Goal: Task Accomplishment & Management: Use online tool/utility

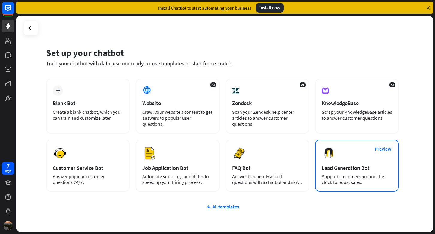
click at [338, 161] on div "Preview Lead Generation Bot Support customers around the clock to boost sales." at bounding box center [357, 165] width 84 height 52
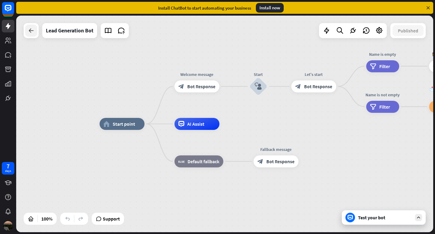
click at [33, 32] on icon at bounding box center [31, 30] width 7 height 7
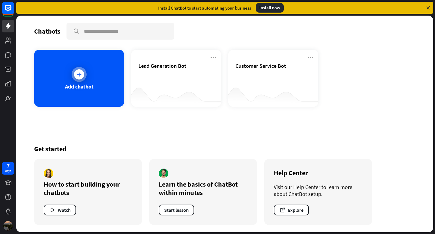
click at [69, 73] on div "Add chatbot" at bounding box center [79, 78] width 90 height 57
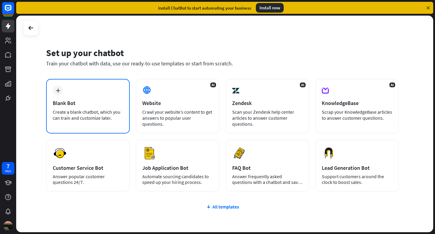
click at [121, 120] on div "Create a blank chatbot, which you can train and customize later." at bounding box center [88, 115] width 70 height 12
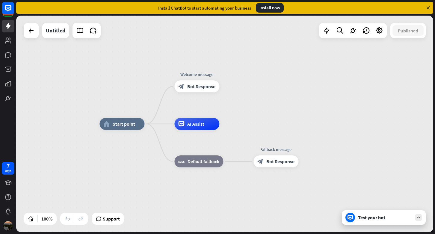
click at [421, 220] on icon at bounding box center [418, 217] width 5 height 5
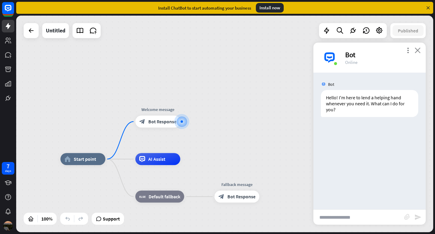
click at [418, 49] on icon "close" at bounding box center [418, 50] width 6 height 6
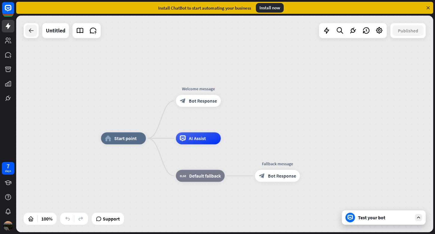
click at [35, 34] on div at bounding box center [31, 31] width 12 height 12
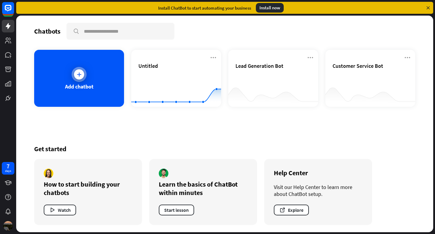
click at [82, 71] on div at bounding box center [79, 74] width 10 height 10
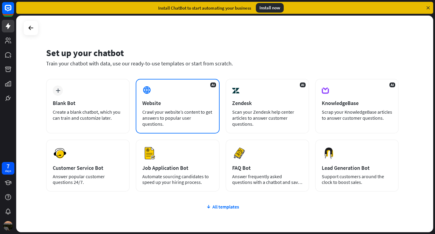
click at [189, 96] on div "AI Website Crawl your website’s content to get answers to popular user question…" at bounding box center [178, 106] width 84 height 55
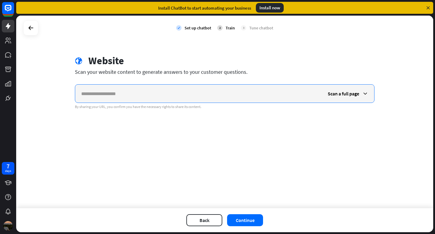
paste input "**********"
type input "**********"
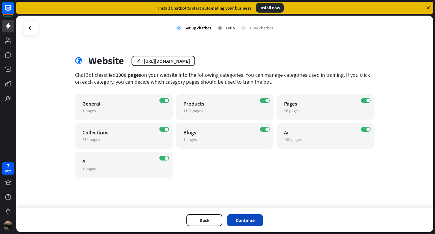
click at [251, 221] on button "Continue" at bounding box center [245, 220] width 36 height 12
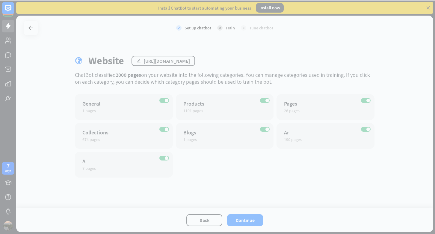
drag, startPoint x: 251, startPoint y: 221, endPoint x: 229, endPoint y: 184, distance: 42.3
click at [241, 207] on div at bounding box center [217, 117] width 435 height 234
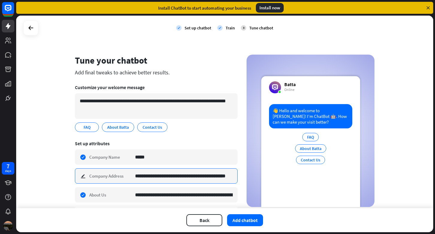
click at [167, 177] on input "**********" at bounding box center [184, 176] width 98 height 15
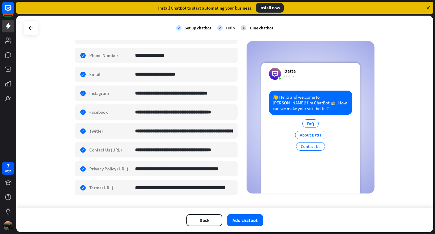
scroll to position [172, 0]
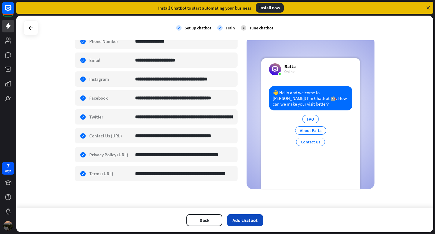
type input "**********"
click at [251, 220] on button "Add chatbot" at bounding box center [245, 220] width 36 height 12
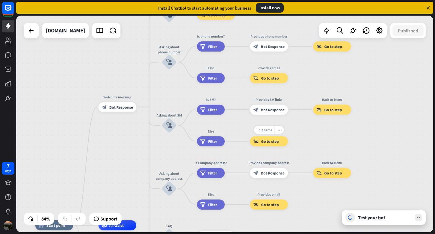
click at [418, 217] on icon at bounding box center [418, 217] width 5 height 5
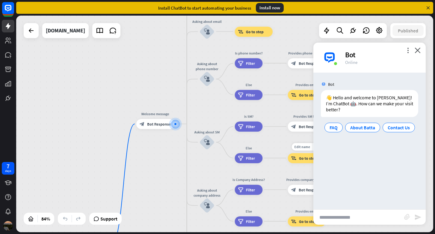
click at [163, 142] on div "home_2 Start point Welcome message block_bot_response Bot Response About us blo…" at bounding box center [224, 124] width 417 height 217
click at [156, 123] on span "Bot Response" at bounding box center [159, 123] width 24 height 5
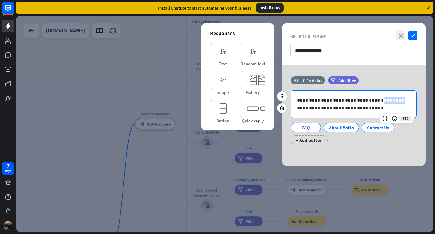
drag, startPoint x: 388, startPoint y: 100, endPoint x: 369, endPoint y: 100, distance: 18.6
click at [369, 100] on p "**********" at bounding box center [353, 104] width 113 height 15
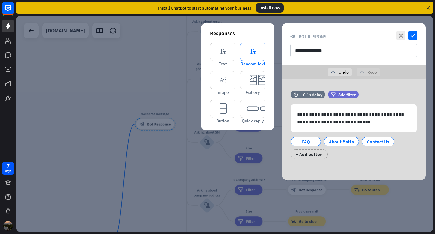
click at [253, 48] on icon "editor_text" at bounding box center [252, 52] width 25 height 18
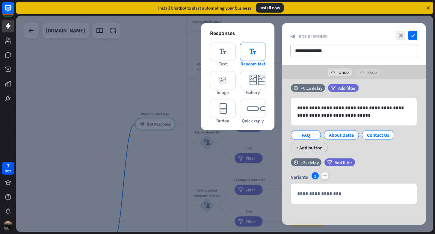
scroll to position [7, 0]
click at [283, 188] on icon at bounding box center [282, 189] width 6 height 5
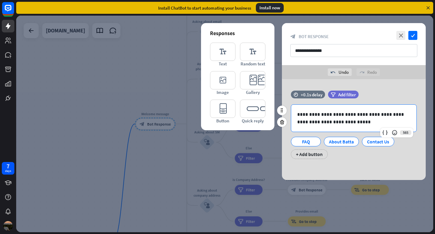
click at [341, 122] on p "**********" at bounding box center [353, 118] width 113 height 15
drag, startPoint x: 340, startPoint y: 124, endPoint x: 379, endPoint y: 117, distance: 39.6
click at [379, 117] on p "**********" at bounding box center [353, 118] width 113 height 15
click at [324, 125] on p "**********" at bounding box center [353, 118] width 113 height 15
drag, startPoint x: 299, startPoint y: 123, endPoint x: 340, endPoint y: 123, distance: 41.1
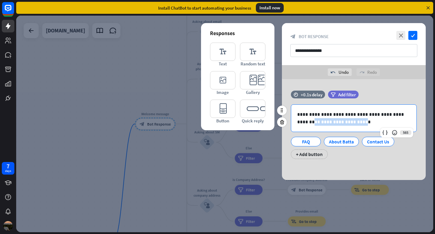
click at [340, 123] on p "**********" at bounding box center [353, 118] width 113 height 15
click at [393, 162] on div "**********" at bounding box center [354, 128] width 144 height 74
click at [368, 115] on p "**********" at bounding box center [353, 118] width 113 height 15
click at [377, 158] on div "FAQ About Batta Contact Us + Add button" at bounding box center [353, 146] width 126 height 25
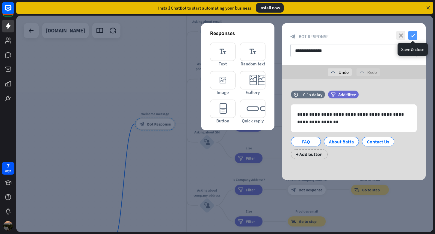
click at [413, 35] on icon "check" at bounding box center [413, 35] width 9 height 9
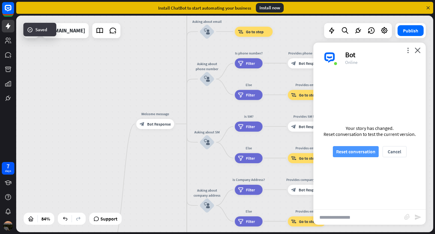
click at [348, 149] on button "Reset conversation" at bounding box center [356, 151] width 46 height 11
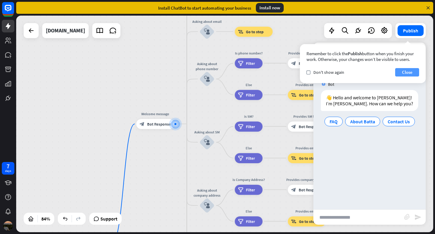
click at [403, 73] on button "Close" at bounding box center [408, 72] width 24 height 8
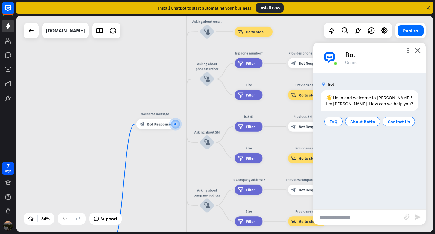
click at [355, 218] on input "text" at bounding box center [359, 217] width 91 height 15
type input "**********"
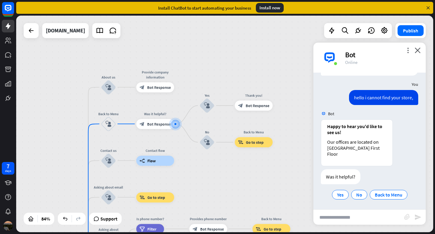
scroll to position [36, 0]
click at [364, 145] on div "Our offices are located on [GEOGRAPHIC_DATA] First Floor" at bounding box center [356, 148] width 59 height 18
click at [362, 113] on span "Show JSON" at bounding box center [361, 113] width 22 height 6
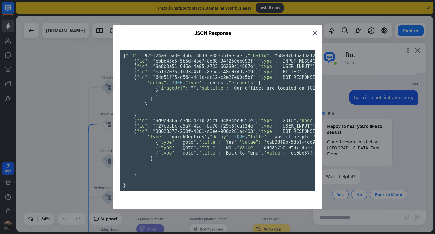
click at [310, 29] on div "JSON Response" at bounding box center [215, 32] width 196 height 7
click at [313, 29] on icon "close" at bounding box center [315, 32] width 5 height 7
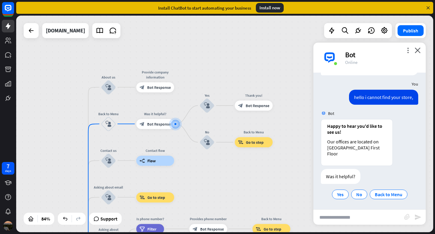
click at [345, 218] on input "text" at bounding box center [359, 217] width 91 height 15
click at [157, 127] on div "block_bot_response Bot Response" at bounding box center [155, 124] width 38 height 10
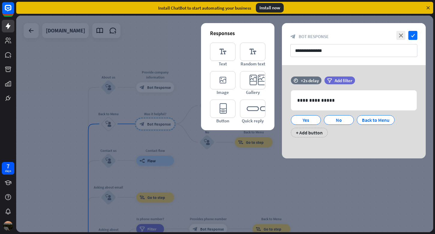
click at [197, 161] on div at bounding box center [224, 124] width 417 height 217
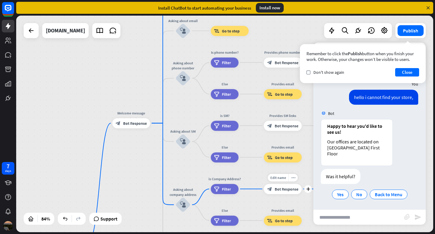
click at [277, 194] on div "Edit name more_horiz plus block_bot_response Bot Response" at bounding box center [283, 189] width 38 height 10
click at [279, 193] on div "block_bot_response Bot Response" at bounding box center [283, 189] width 38 height 10
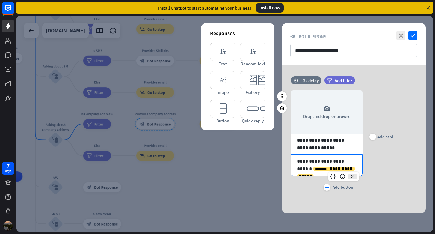
click at [310, 163] on p "**********" at bounding box center [326, 164] width 59 height 15
click at [318, 162] on p "**********" at bounding box center [326, 164] width 59 height 15
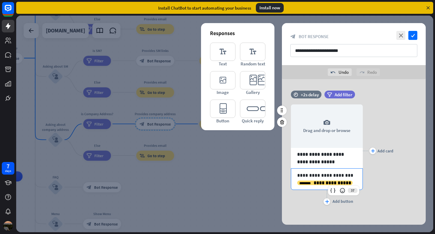
click at [346, 181] on p "**********" at bounding box center [326, 179] width 59 height 15
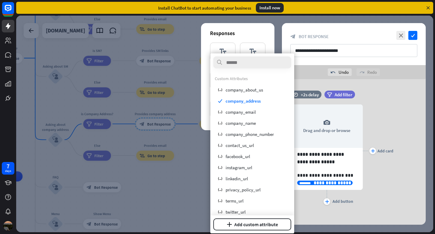
click at [359, 214] on div "**********" at bounding box center [354, 153] width 144 height 148
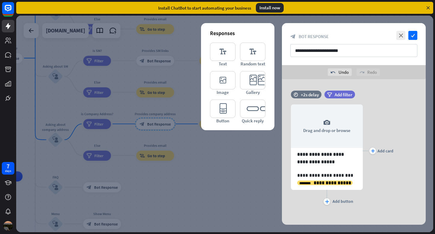
click at [248, 178] on div at bounding box center [224, 124] width 417 height 217
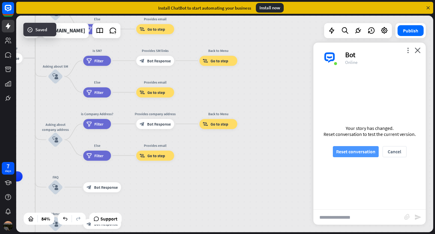
click at [360, 148] on button "Reset conversation" at bounding box center [356, 151] width 46 height 11
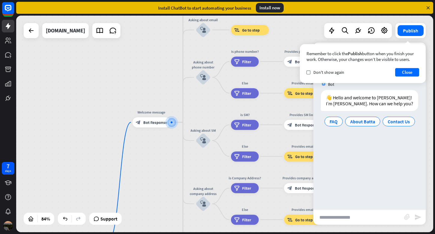
click at [351, 220] on input "text" at bounding box center [359, 217] width 91 height 15
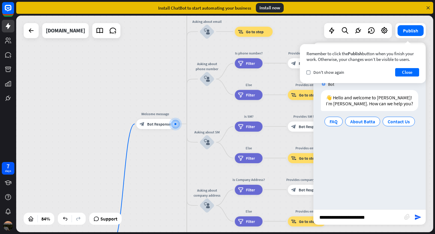
type input "**********"
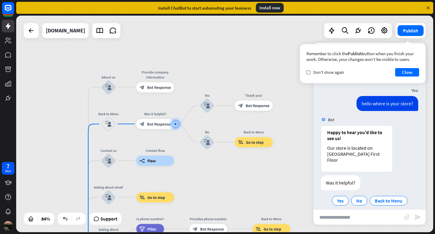
scroll to position [30, 0]
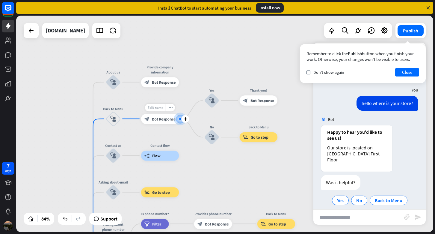
click at [152, 118] on span "Bot Response" at bounding box center [164, 118] width 24 height 5
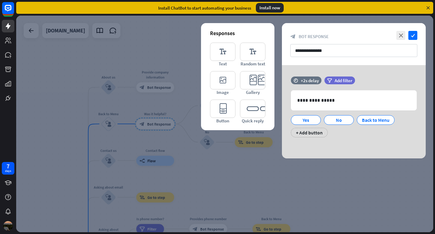
click at [209, 167] on div at bounding box center [224, 124] width 417 height 217
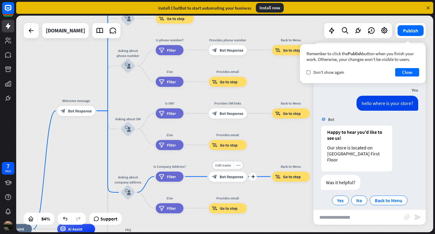
click at [227, 179] on span "Bot Response" at bounding box center [232, 176] width 24 height 5
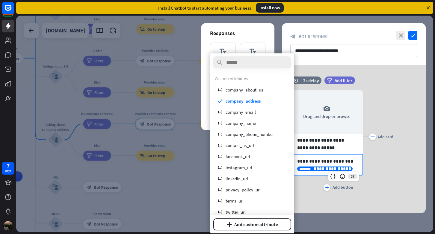
click at [339, 167] on p "**********" at bounding box center [326, 164] width 59 height 15
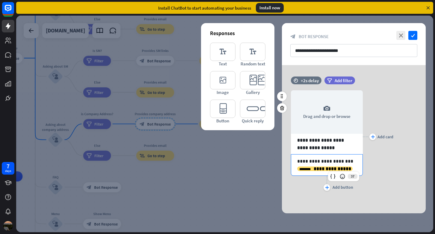
click at [341, 162] on p "**********" at bounding box center [326, 164] width 59 height 15
click at [342, 164] on p "**********" at bounding box center [326, 164] width 59 height 15
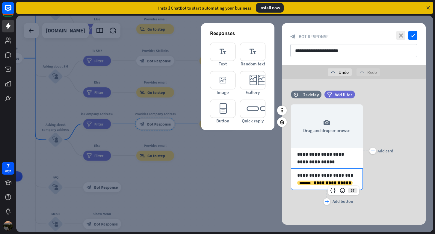
click at [384, 173] on div "plus Add card" at bounding box center [378, 150] width 31 height 111
click at [415, 34] on icon "check" at bounding box center [413, 35] width 9 height 9
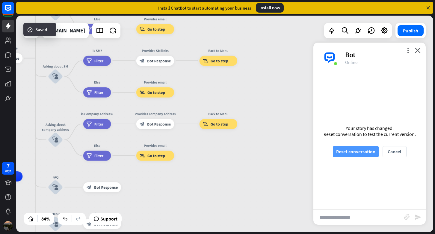
click at [360, 150] on button "Reset conversation" at bounding box center [356, 151] width 46 height 11
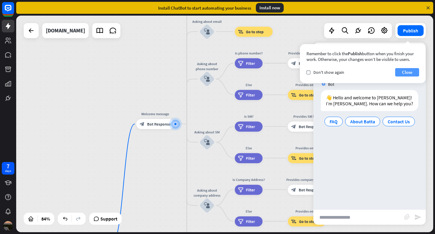
click at [409, 71] on button "Close" at bounding box center [408, 72] width 24 height 8
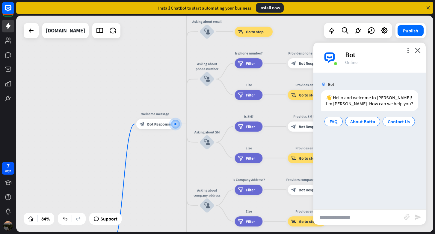
click at [355, 217] on input "text" at bounding box center [359, 217] width 91 height 15
type input "**********"
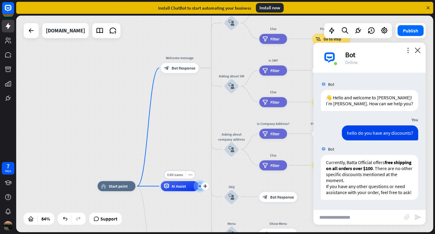
click at [182, 187] on span "AI Assist" at bounding box center [179, 186] width 14 height 5
click at [175, 191] on div "Edit name more_horiz plus AI Assist" at bounding box center [180, 186] width 38 height 10
click at [174, 187] on span "AI Assist" at bounding box center [179, 186] width 14 height 5
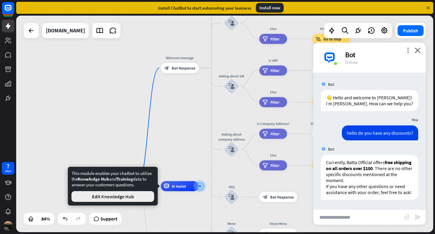
click at [145, 200] on button "Edit Knowledge Hub" at bounding box center [113, 196] width 83 height 11
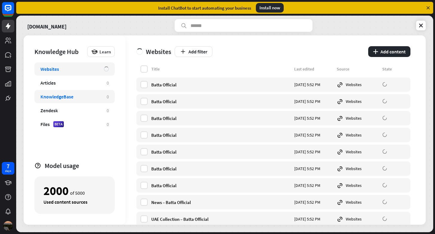
click at [70, 95] on div "KnowledgeBase" at bounding box center [56, 97] width 33 height 6
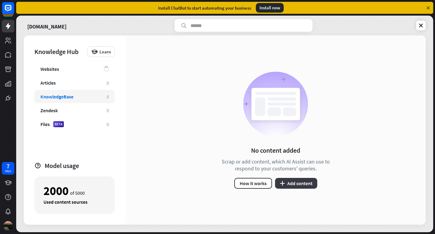
click at [293, 188] on button "plus Add content" at bounding box center [296, 183] width 42 height 11
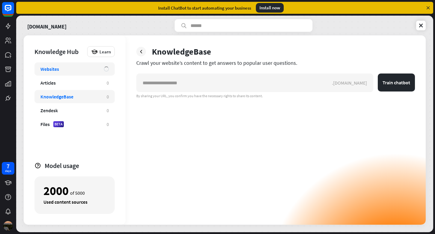
click at [85, 70] on div "Websites" at bounding box center [69, 69] width 58 height 6
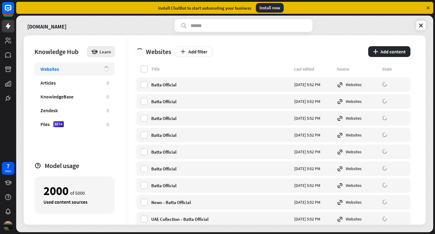
click at [95, 52] on icon at bounding box center [94, 51] width 7 height 7
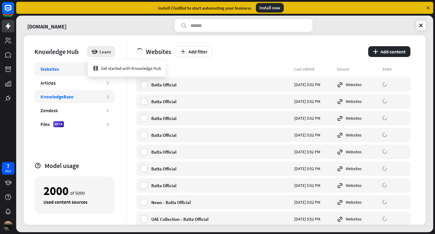
click at [80, 96] on div "KnowledgeBase" at bounding box center [70, 97] width 60 height 6
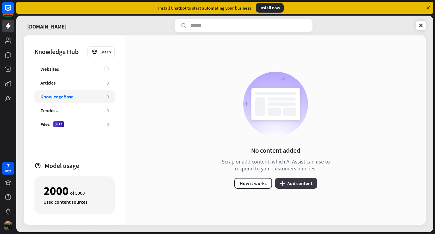
click at [297, 184] on button "plus Add content" at bounding box center [296, 183] width 42 height 11
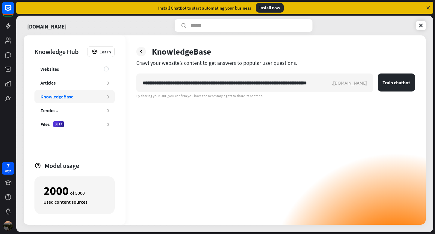
scroll to position [0, 7]
type input "**********"
click at [396, 73] on button "Train chatbot" at bounding box center [405, 82] width 19 height 18
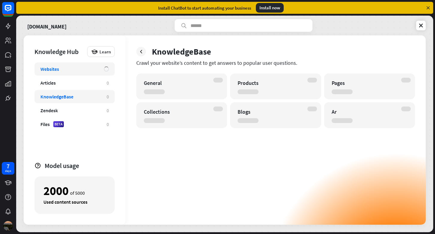
click at [97, 72] on div "Websites" at bounding box center [69, 69] width 58 height 6
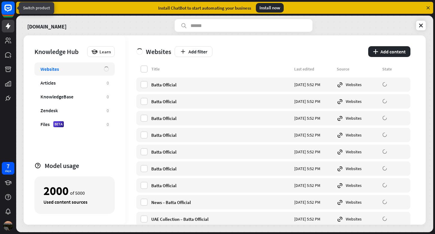
click at [8, 9] on rect at bounding box center [7, 7] width 13 height 13
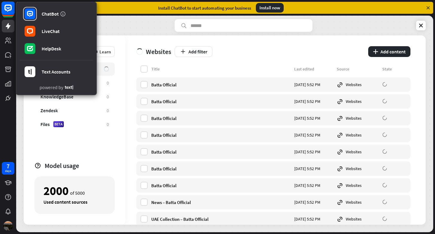
click at [8, 9] on rect at bounding box center [7, 7] width 13 height 13
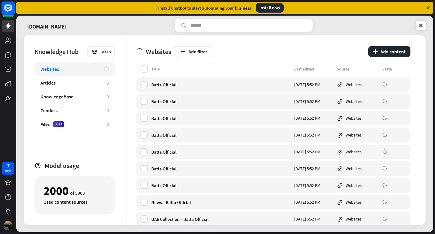
click at [9, 8] on rect at bounding box center [7, 7] width 13 height 13
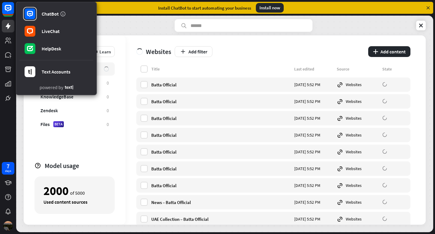
click at [129, 27] on div "[DOMAIN_NAME]" at bounding box center [225, 25] width 402 height 13
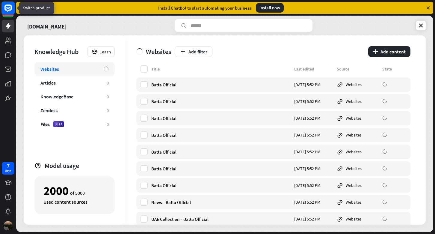
click at [8, 11] on rect at bounding box center [7, 7] width 13 height 13
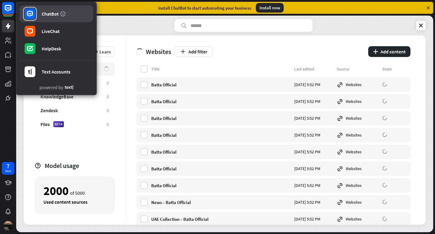
click at [31, 15] on rect at bounding box center [30, 13] width 11 height 11
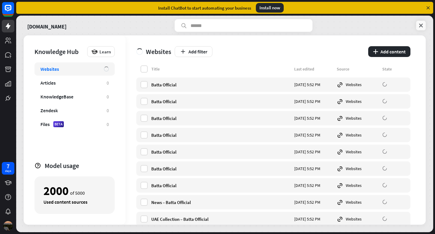
click at [418, 25] on link at bounding box center [422, 26] width 10 height 10
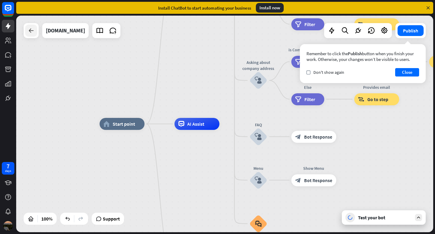
click at [31, 34] on div at bounding box center [31, 31] width 12 height 12
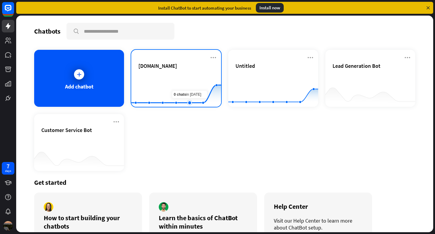
click at [190, 80] on rect at bounding box center [176, 91] width 90 height 37
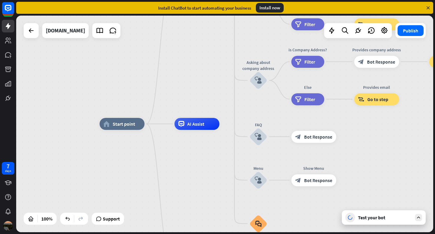
click at [421, 219] on icon at bounding box center [418, 217] width 5 height 5
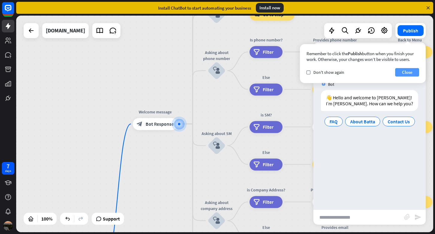
click at [402, 73] on button "Close" at bounding box center [408, 72] width 24 height 8
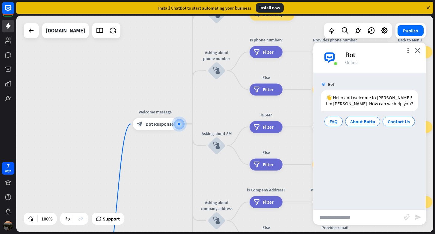
click at [353, 214] on input "text" at bounding box center [359, 217] width 91 height 15
type input "*"
type input "**********"
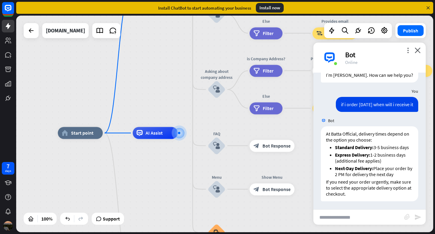
scroll to position [29, 0]
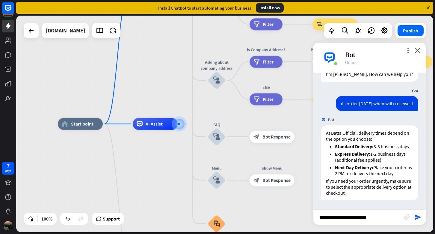
type input "**********"
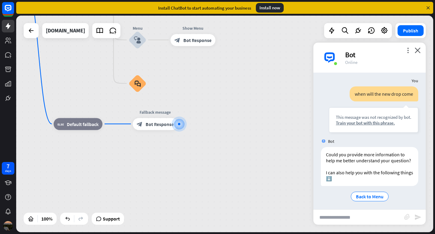
scroll to position [160, 0]
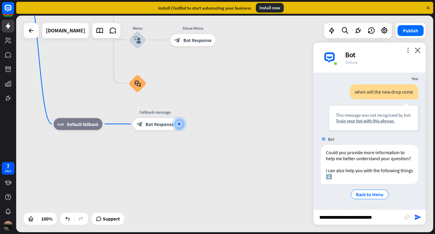
type input "**********"
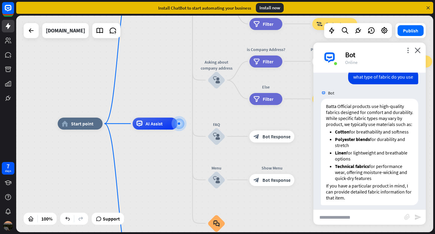
scroll to position [294, 0]
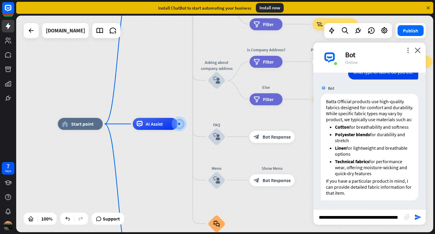
type input "**********"
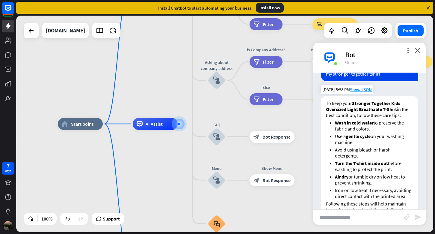
scroll to position [471, 0]
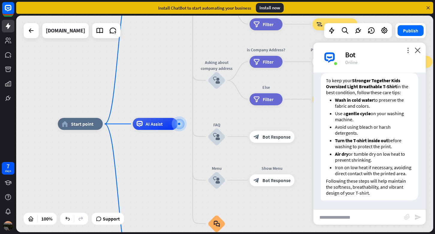
click at [335, 214] on input "text" at bounding box center [359, 217] width 91 height 15
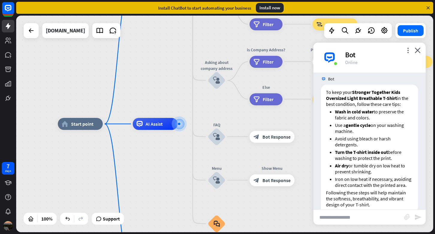
scroll to position [456, 0]
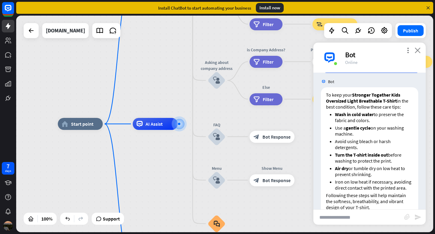
click at [417, 47] on icon "close" at bounding box center [418, 50] width 6 height 6
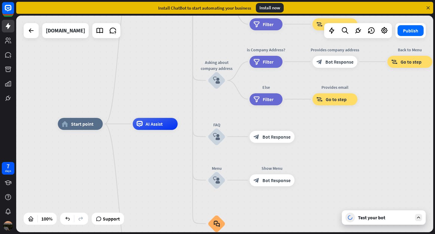
click at [375, 218] on div "Test your bot" at bounding box center [385, 217] width 54 height 6
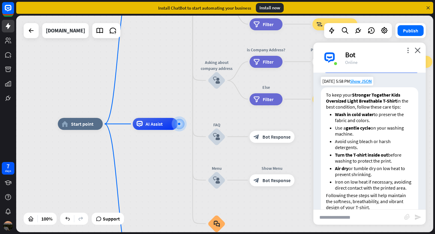
drag, startPoint x: 345, startPoint y: 201, endPoint x: 325, endPoint y: 188, distance: 23.3
click at [326, 189] on div "more_vert close Bot Online Bot 👋 Hello and welcome to [GEOGRAPHIC_DATA]! I’m [P…" at bounding box center [370, 134] width 112 height 182
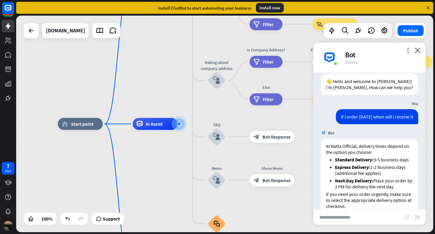
scroll to position [14, 0]
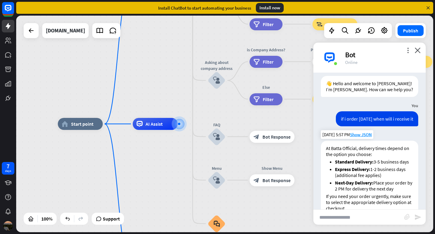
click at [369, 168] on strong "Express Delivery:" at bounding box center [352, 169] width 35 height 6
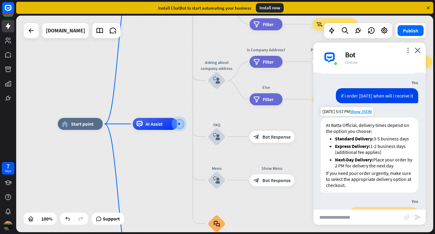
scroll to position [37, 0]
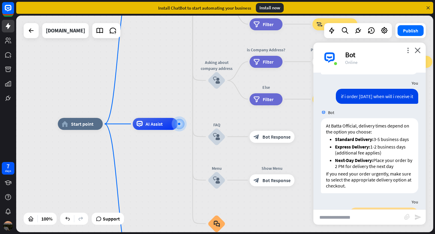
click at [320, 136] on div "At Batta Official, delivery times depend on the option you choose: Standard Del…" at bounding box center [370, 157] width 112 height 78
click at [318, 137] on div "At Batta Official, delivery times depend on the option you choose: Standard Del…" at bounding box center [370, 157] width 112 height 78
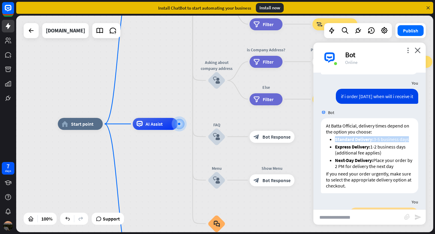
click at [318, 137] on div "At Batta Official, delivery times depend on the option you choose: Standard Del…" at bounding box center [370, 157] width 112 height 78
click at [323, 151] on div "At Batta Official, delivery times depend on the option you choose: Standard Del…" at bounding box center [369, 155] width 97 height 75
click at [357, 113] on span "Show JSON" at bounding box center [361, 112] width 22 height 6
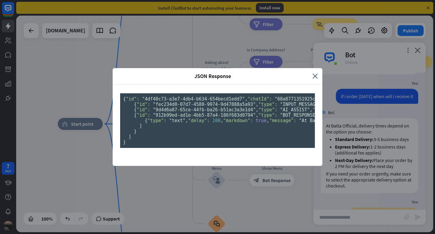
scroll to position [0, 0]
click at [369, 121] on div "JSON Response close { "id": "4df40c73-a3e7-4db4-b634-654becd1edd7" , "chatId": …" at bounding box center [217, 117] width 435 height 234
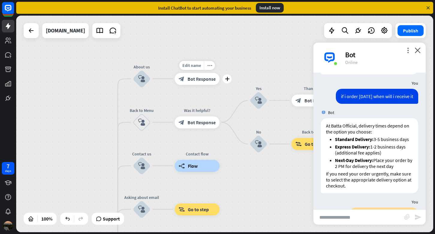
click at [200, 78] on span "Bot Response" at bounding box center [202, 79] width 28 height 6
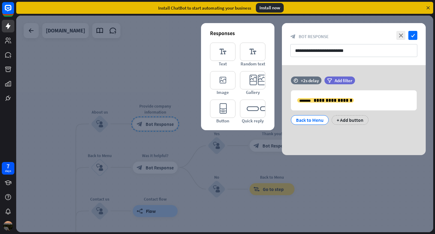
click at [130, 71] on div at bounding box center [224, 124] width 417 height 217
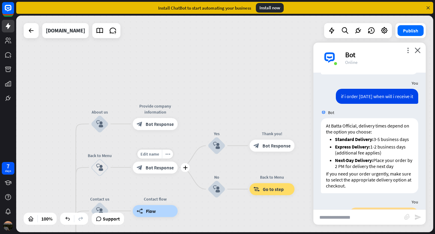
click at [147, 166] on span "Bot Response" at bounding box center [160, 167] width 28 height 6
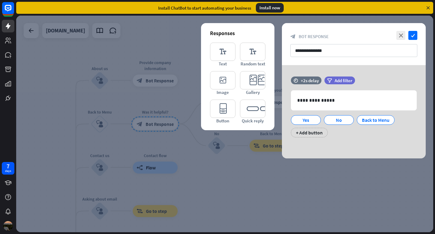
click at [147, 166] on div at bounding box center [224, 124] width 417 height 217
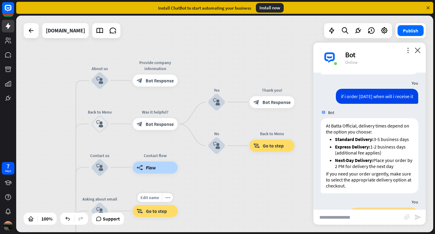
click at [153, 211] on span "Go to step" at bounding box center [156, 211] width 21 height 6
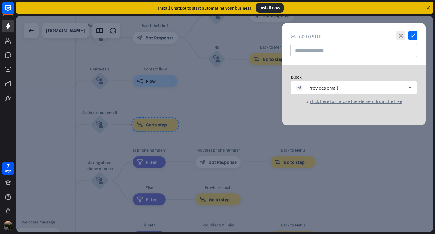
click at [154, 208] on div at bounding box center [224, 124] width 417 height 217
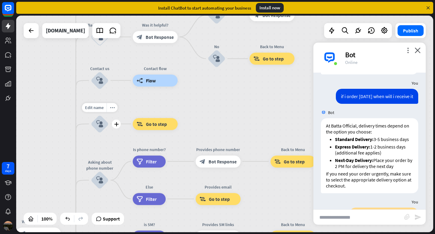
click at [98, 130] on div "block_user_input" at bounding box center [100, 124] width 18 height 18
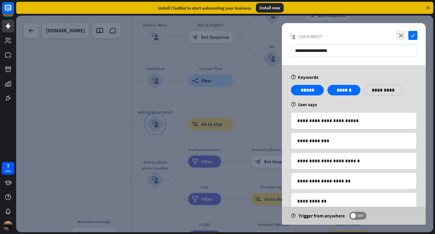
click at [104, 132] on div at bounding box center [224, 124] width 417 height 217
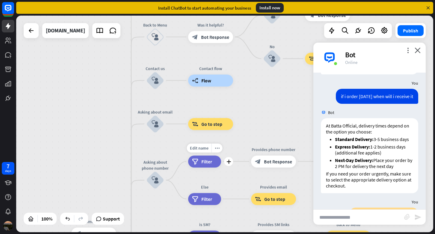
click at [200, 163] on div "filter Filter" at bounding box center [204, 161] width 33 height 12
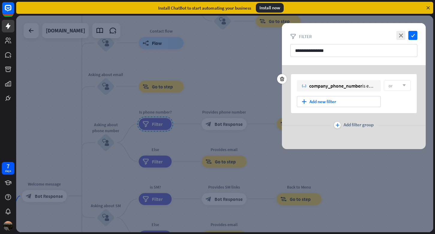
click at [398, 82] on div "or arrow_down" at bounding box center [397, 85] width 27 height 11
click at [369, 89] on div "variable company_phone_number is empty false" at bounding box center [339, 85] width 84 height 11
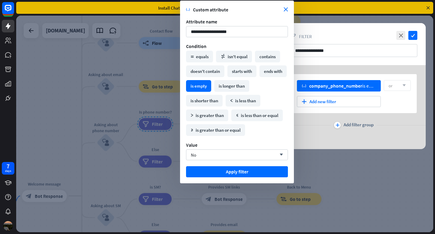
click at [398, 164] on div at bounding box center [224, 124] width 417 height 217
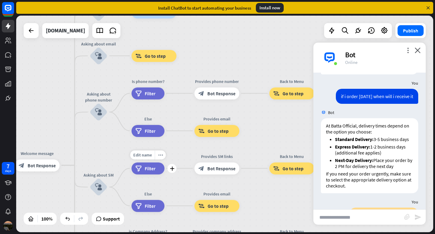
click at [148, 166] on span "Filter" at bounding box center [150, 168] width 11 height 6
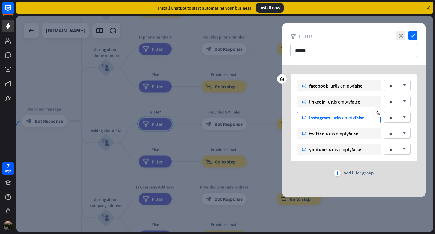
click at [351, 119] on div "instagram_url is empty false" at bounding box center [336, 118] width 55 height 6
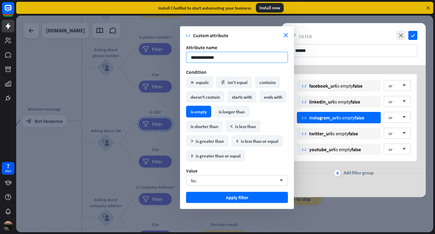
drag, startPoint x: 222, startPoint y: 55, endPoint x: 232, endPoint y: 56, distance: 10.5
click at [232, 56] on input "**********" at bounding box center [237, 57] width 102 height 11
click at [215, 180] on div "No arrow_down" at bounding box center [237, 180] width 102 height 11
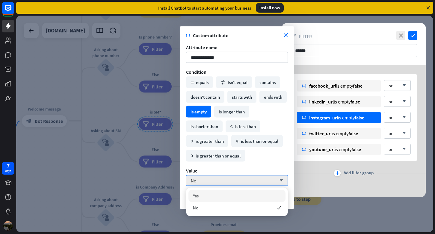
click at [149, 154] on div at bounding box center [224, 124] width 417 height 217
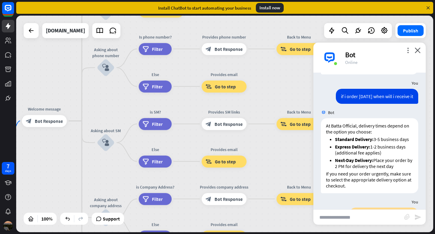
click at [352, 220] on input "text" at bounding box center [359, 217] width 91 height 15
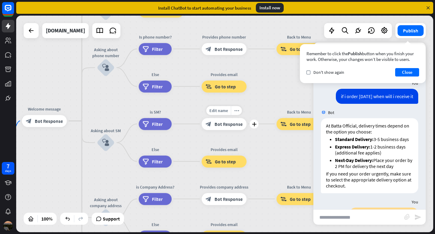
click at [213, 130] on div "Edit name more_horiz plus block_bot_response Bot Response" at bounding box center [224, 124] width 45 height 12
click at [223, 121] on span "Bot Response" at bounding box center [229, 124] width 28 height 6
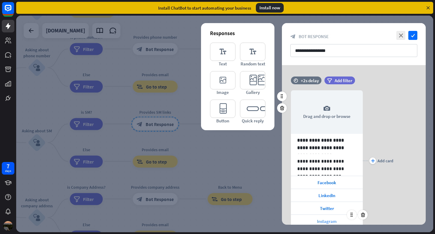
click at [339, 219] on div "Instagram" at bounding box center [327, 221] width 72 height 13
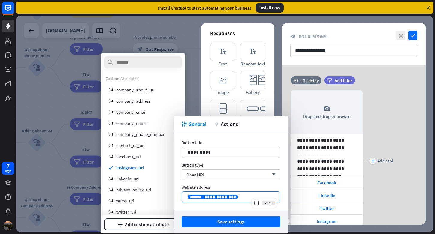
drag, startPoint x: 235, startPoint y: 196, endPoint x: 207, endPoint y: 196, distance: 27.9
click at [207, 196] on p "**********" at bounding box center [231, 196] width 86 height 7
drag, startPoint x: 227, startPoint y: 195, endPoint x: 174, endPoint y: 193, distance: 53.4
click at [174, 193] on body "7 days close Product Help First steps Get started with ChatBot Help Center Foll…" at bounding box center [217, 117] width 435 height 234
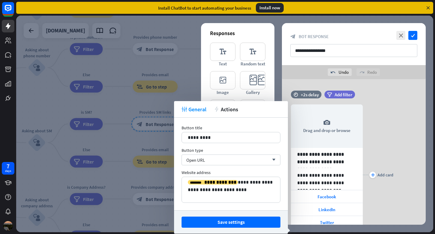
click at [235, 205] on div "**********" at bounding box center [231, 164] width 114 height 93
click at [234, 159] on div "Open URL arrow_down" at bounding box center [231, 159] width 99 height 11
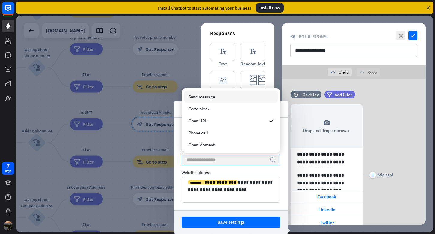
click at [234, 159] on input "search" at bounding box center [227, 160] width 80 height 10
click at [264, 171] on div "Website address" at bounding box center [231, 172] width 99 height 5
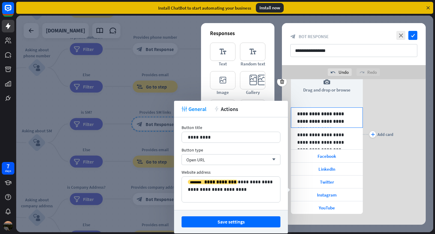
scroll to position [51, 0]
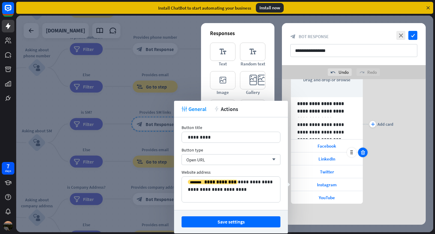
click at [362, 154] on icon at bounding box center [363, 152] width 6 height 5
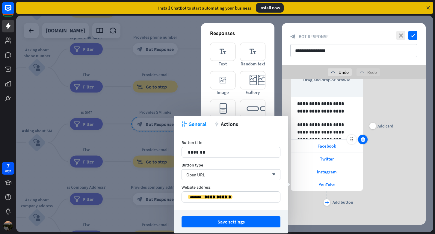
click at [363, 142] on icon at bounding box center [363, 139] width 6 height 5
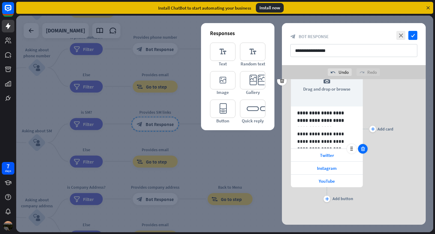
click at [363, 149] on icon at bounding box center [363, 148] width 6 height 5
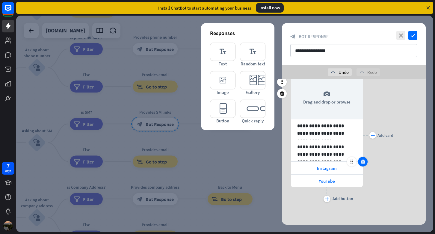
scroll to position [28, 0]
click at [326, 198] on icon "plus" at bounding box center [327, 199] width 4 height 4
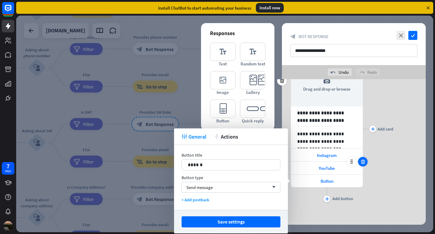
click at [362, 163] on icon at bounding box center [363, 161] width 6 height 5
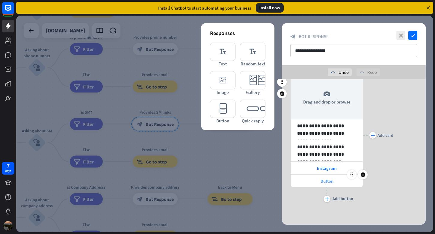
click at [329, 184] on div "Button" at bounding box center [327, 181] width 72 height 13
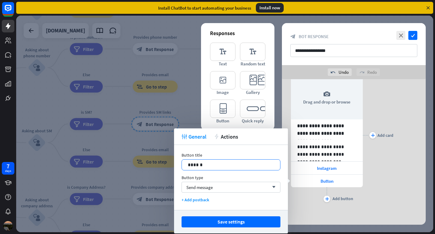
click at [233, 168] on p "******" at bounding box center [231, 164] width 86 height 7
drag, startPoint x: 233, startPoint y: 168, endPoint x: 185, endPoint y: 166, distance: 47.4
click at [185, 166] on div "******" at bounding box center [231, 165] width 98 height 10
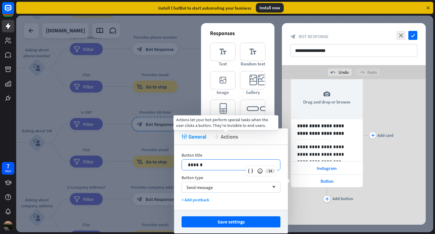
click at [226, 138] on span "Actions" at bounding box center [229, 136] width 17 height 7
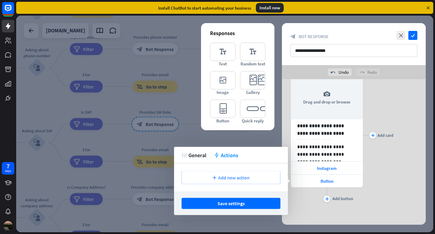
click at [231, 182] on div "plus Add new action" at bounding box center [231, 177] width 99 height 13
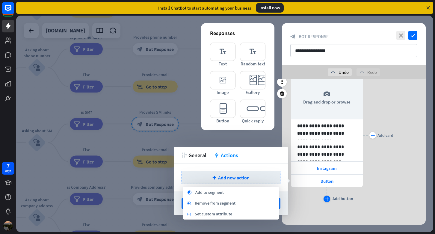
click at [330, 200] on div "plus" at bounding box center [327, 199] width 7 height 7
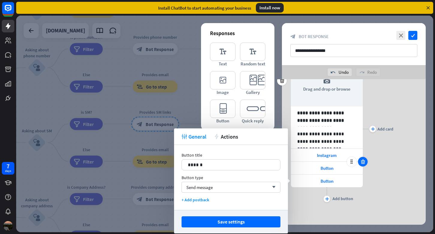
click at [367, 163] on div at bounding box center [363, 162] width 10 height 10
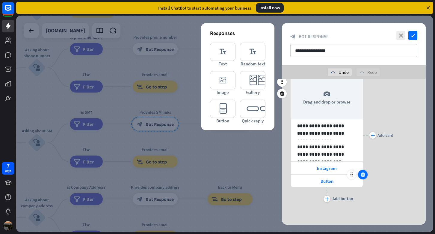
scroll to position [28, 0]
click at [360, 176] on div at bounding box center [363, 175] width 10 height 10
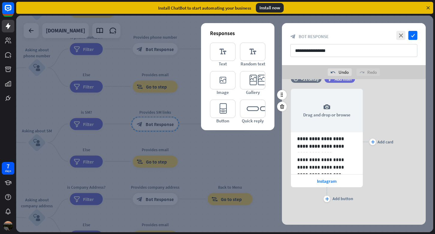
scroll to position [16, 0]
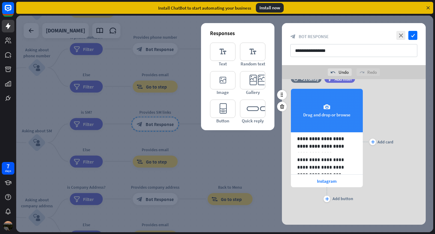
click at [318, 114] on div "camera Drag and drop or browse" at bounding box center [327, 110] width 72 height 43
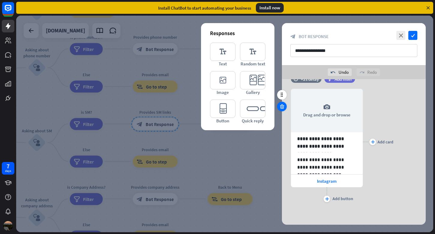
click at [284, 109] on icon at bounding box center [282, 106] width 6 height 5
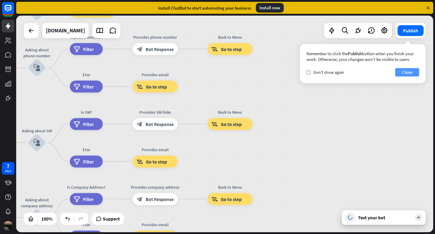
click at [411, 74] on button "Close" at bounding box center [408, 72] width 24 height 8
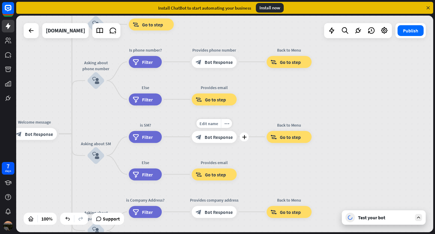
click at [211, 139] on span "Bot Response" at bounding box center [219, 137] width 28 height 6
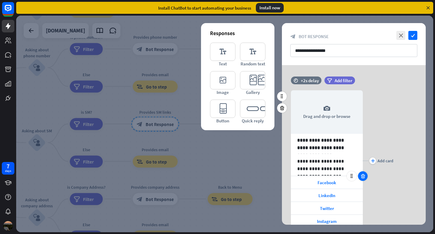
click at [361, 178] on icon at bounding box center [363, 175] width 6 height 5
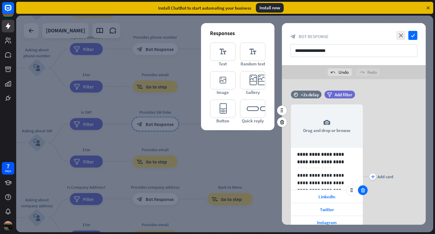
click at [364, 191] on icon at bounding box center [363, 189] width 6 height 5
click at [363, 192] on icon at bounding box center [363, 189] width 6 height 5
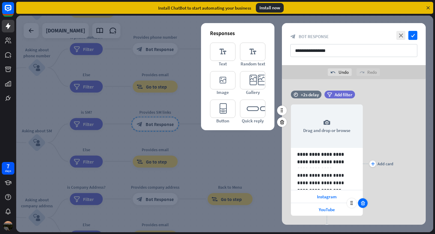
click at [364, 206] on div at bounding box center [363, 203] width 10 height 10
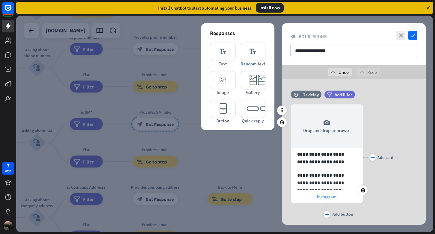
click at [333, 196] on span "Instagram" at bounding box center [327, 197] width 20 height 6
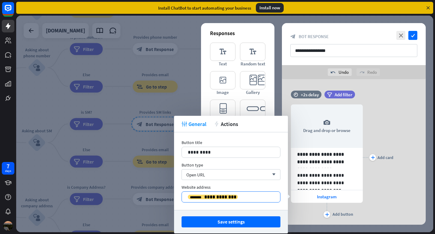
click at [248, 198] on p "**********" at bounding box center [231, 196] width 86 height 7
drag, startPoint x: 248, startPoint y: 198, endPoint x: 225, endPoint y: 199, distance: 23.7
click at [225, 199] on p "**********" at bounding box center [231, 196] width 86 height 7
click at [225, 199] on span "**********" at bounding box center [221, 197] width 32 height 4
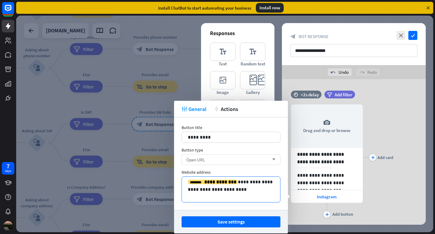
click at [236, 159] on div "Open URL arrow_down" at bounding box center [231, 159] width 99 height 11
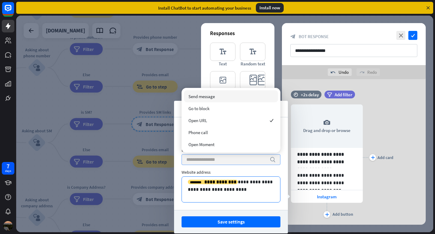
click at [236, 159] on input "search" at bounding box center [227, 159] width 80 height 10
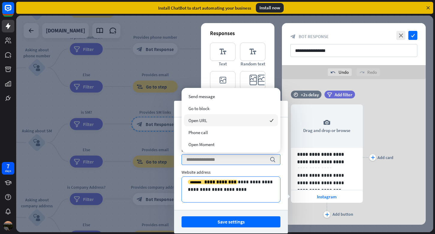
click at [193, 121] on span "Open URL" at bounding box center [198, 121] width 19 height 6
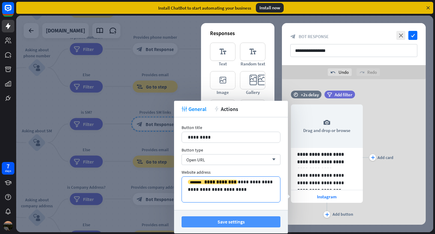
click at [231, 221] on button "Save settings" at bounding box center [231, 221] width 99 height 11
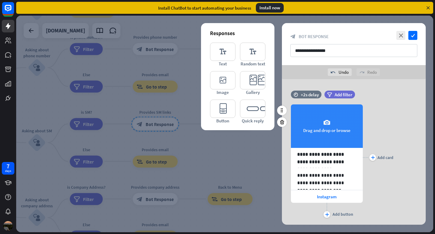
click at [329, 136] on div "camera Drag and drop or browse" at bounding box center [327, 125] width 72 height 43
click at [331, 118] on div "camera Drag and drop or browse" at bounding box center [327, 125] width 72 height 43
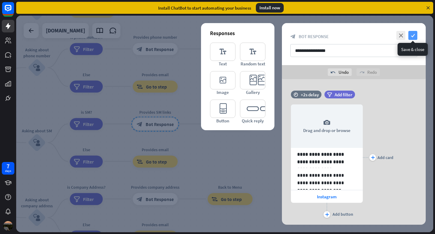
click at [412, 35] on icon "check" at bounding box center [413, 35] width 9 height 9
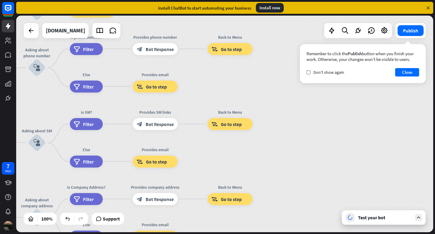
click at [419, 221] on div at bounding box center [418, 217] width 7 height 7
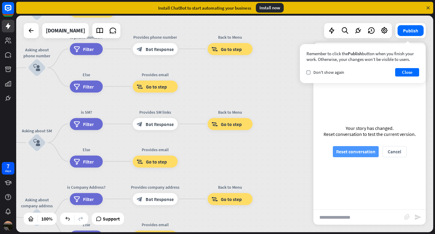
click at [357, 155] on button "Reset conversation" at bounding box center [356, 151] width 46 height 11
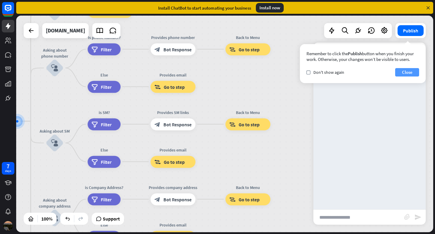
click at [402, 73] on button "Close" at bounding box center [408, 72] width 24 height 8
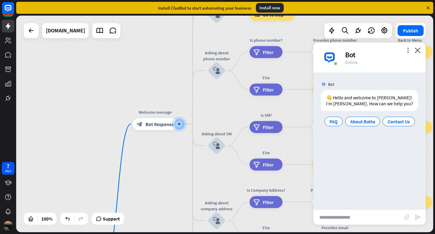
click at [341, 219] on input "text" at bounding box center [359, 217] width 91 height 15
type input "**********"
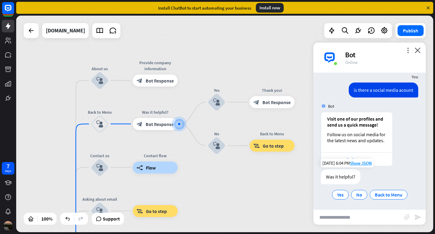
scroll to position [43, 0]
click at [360, 157] on div "Instagram" at bounding box center [356, 159] width 65 height 6
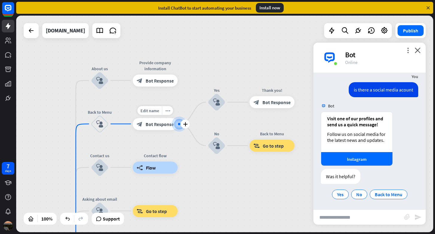
click at [154, 122] on span "Bot Response" at bounding box center [160, 124] width 28 height 6
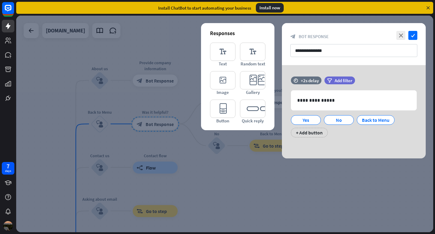
click at [144, 117] on div at bounding box center [224, 124] width 417 height 217
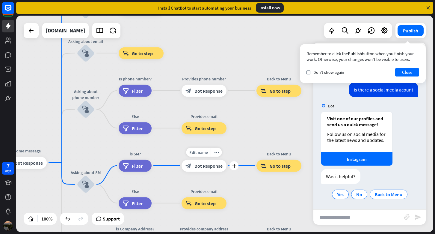
click at [193, 164] on div "block_bot_response Bot Response" at bounding box center [204, 166] width 45 height 12
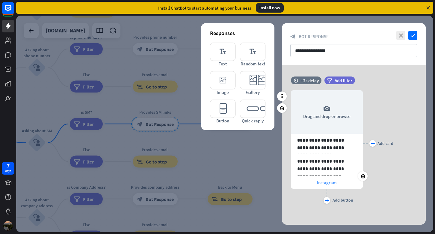
click at [314, 180] on div "Instagram" at bounding box center [327, 182] width 72 height 13
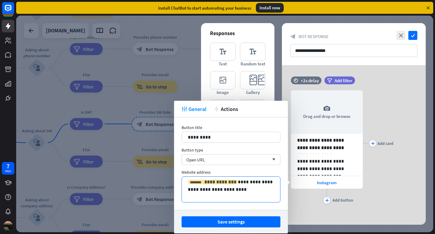
click at [217, 184] on span "**********" at bounding box center [221, 182] width 32 height 4
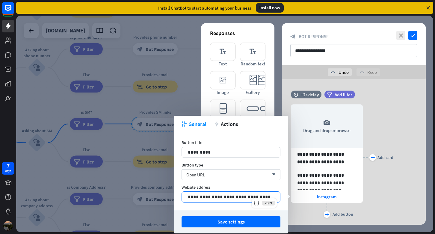
click at [274, 196] on div "**********" at bounding box center [231, 197] width 98 height 10
click at [256, 204] on icon at bounding box center [257, 203] width 6 height 6
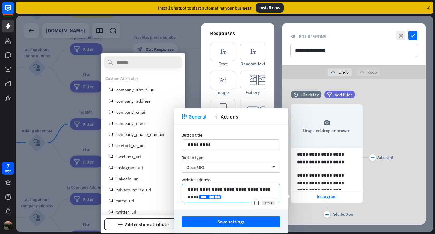
drag, startPoint x: 214, startPoint y: 196, endPoint x: 192, endPoint y: 196, distance: 22.8
click at [192, 196] on p "**********" at bounding box center [231, 193] width 86 height 15
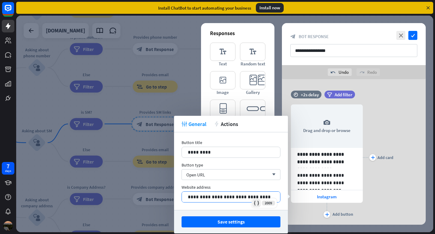
click at [257, 204] on icon at bounding box center [257, 203] width 6 height 6
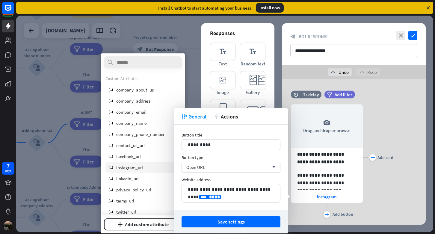
click at [127, 170] on span "instagram_url" at bounding box center [129, 168] width 27 height 6
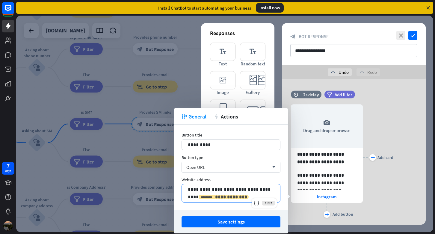
click at [215, 196] on span "**********" at bounding box center [231, 197] width 32 height 4
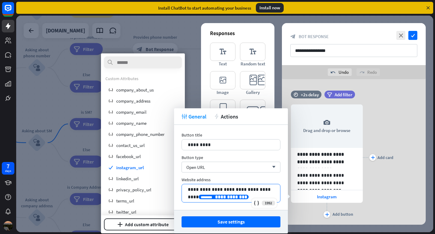
click at [215, 196] on span "**********" at bounding box center [231, 197] width 32 height 4
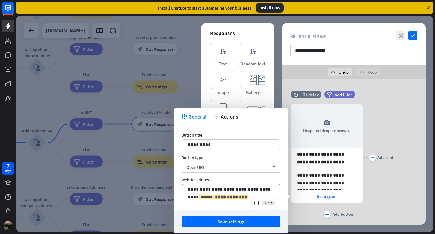
click at [215, 196] on span "**********" at bounding box center [231, 197] width 32 height 4
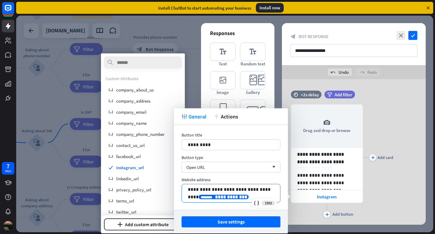
click at [212, 187] on p "**********" at bounding box center [231, 193] width 86 height 15
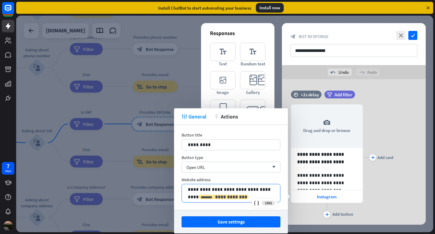
click at [215, 198] on span "**********" at bounding box center [231, 197] width 32 height 4
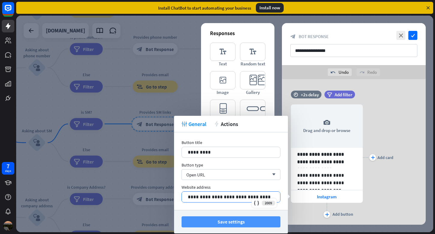
click at [201, 222] on button "Save settings" at bounding box center [231, 221] width 99 height 11
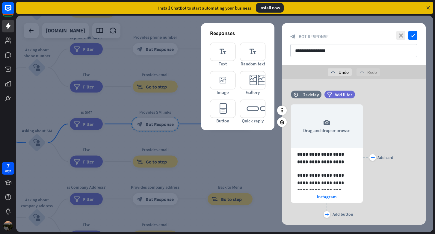
click at [400, 173] on div "**********" at bounding box center [354, 157] width 144 height 124
click at [397, 74] on div "undo Undo redo Redo" at bounding box center [354, 72] width 144 height 14
click at [414, 34] on icon "check" at bounding box center [413, 35] width 9 height 9
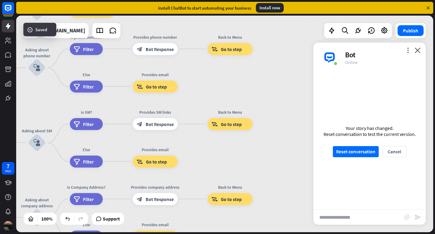
click at [363, 157] on div "Your story has changed. Reset conversation to test the current version. Reset c…" at bounding box center [370, 141] width 112 height 137
click at [363, 151] on button "Reset conversation" at bounding box center [356, 151] width 46 height 11
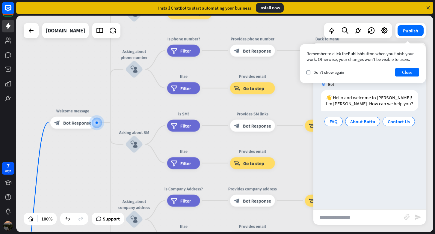
click at [349, 214] on input "text" at bounding box center [359, 217] width 91 height 15
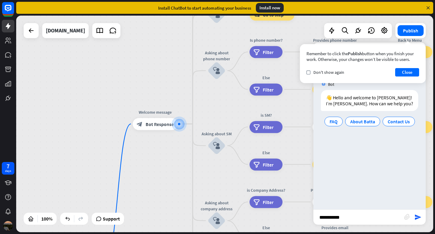
type input "**********"
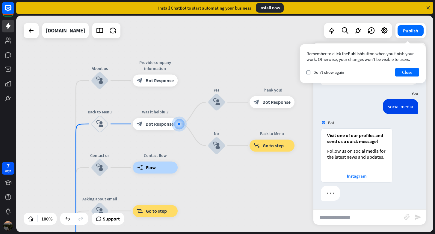
scroll to position [27, 0]
click at [355, 175] on div "Instagram" at bounding box center [356, 176] width 65 height 6
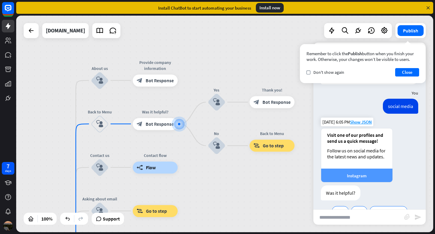
scroll to position [43, 0]
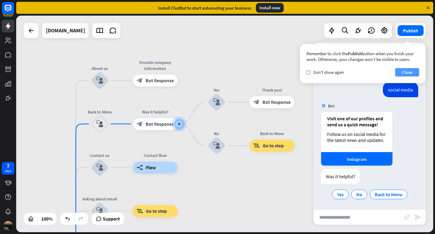
click at [415, 70] on button "Close" at bounding box center [408, 72] width 24 height 8
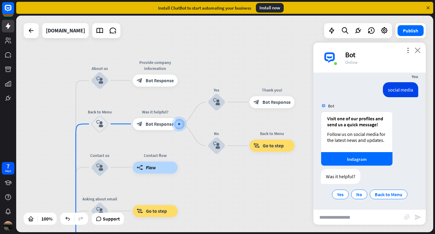
click at [418, 50] on icon "close" at bounding box center [418, 50] width 6 height 6
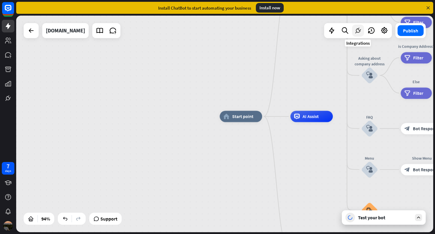
click at [359, 27] on icon at bounding box center [358, 31] width 8 height 8
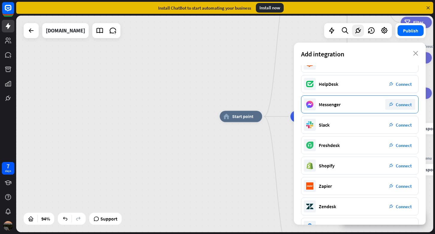
scroll to position [37, 0]
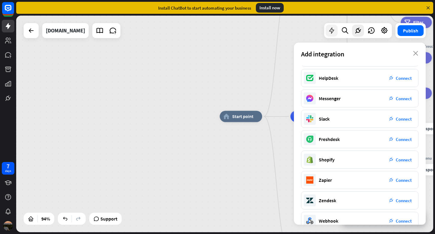
click at [333, 35] on div at bounding box center [332, 31] width 12 height 12
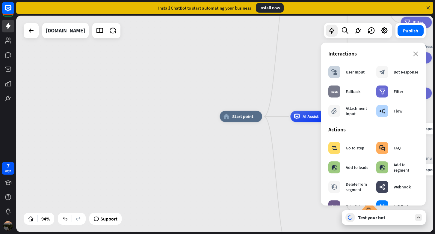
click at [269, 58] on div "home_2 Start point Welcome message block_bot_response Bot Response About us blo…" at bounding box center [224, 124] width 417 height 217
click at [414, 55] on icon "close" at bounding box center [416, 54] width 5 height 5
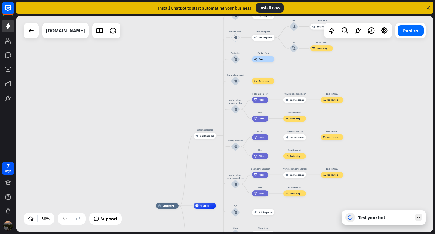
click at [421, 218] on icon at bounding box center [418, 217] width 5 height 5
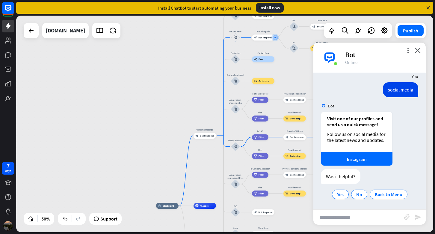
click at [347, 215] on input "text" at bounding box center [359, 217] width 91 height 15
type input "**********"
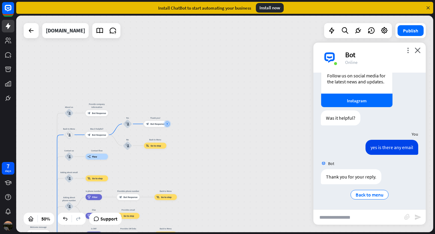
scroll to position [102, 0]
type input "**********"
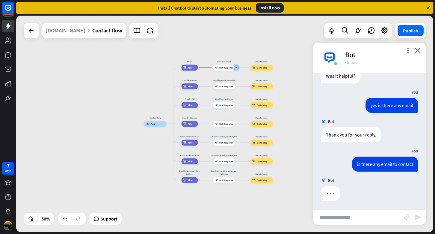
scroll to position [144, 0]
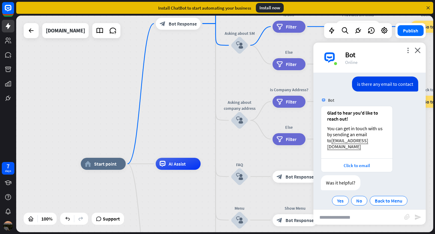
scroll to position [224, 0]
